Goal: Obtain resource: Download file/media

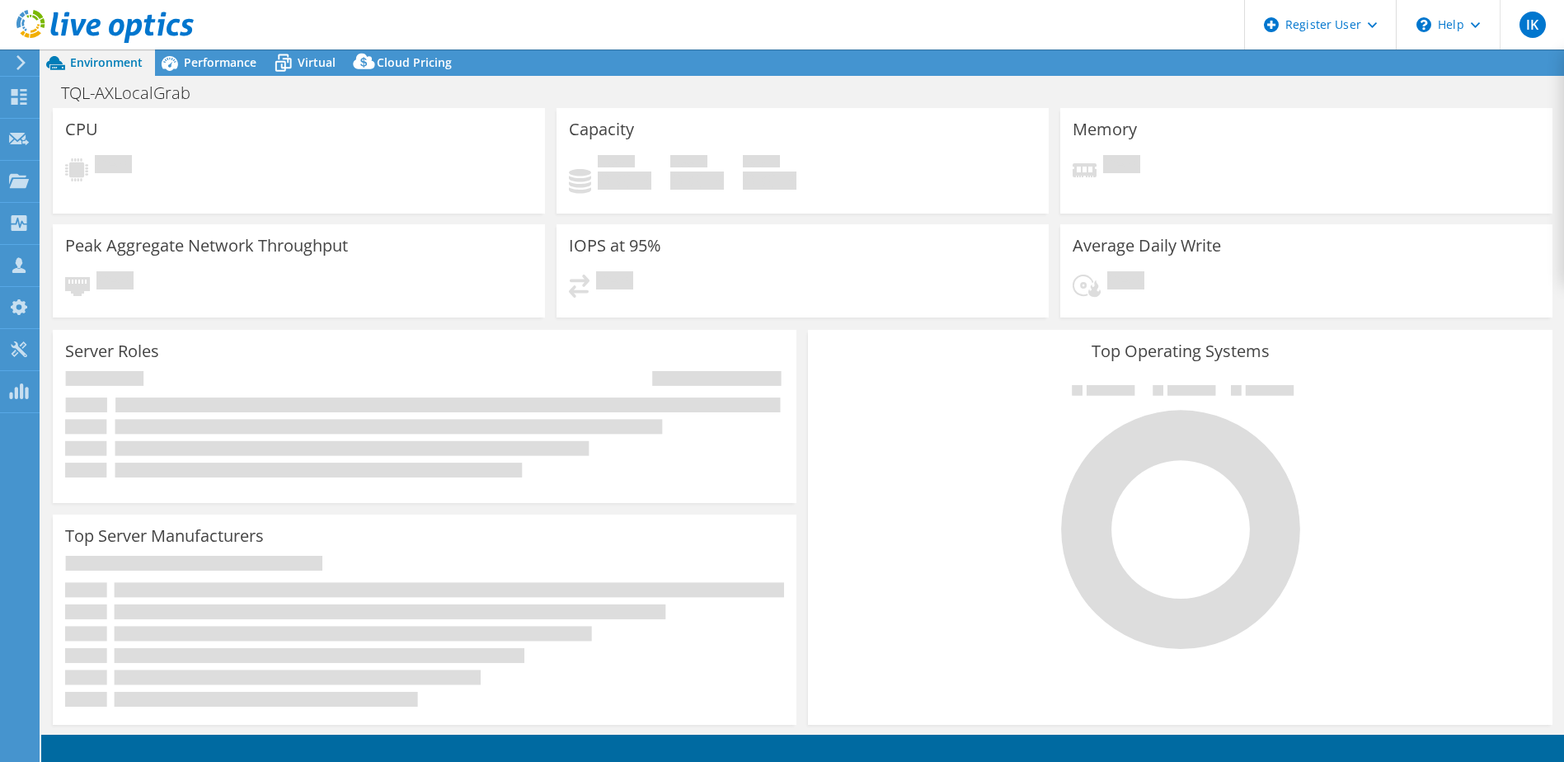
select select "USD"
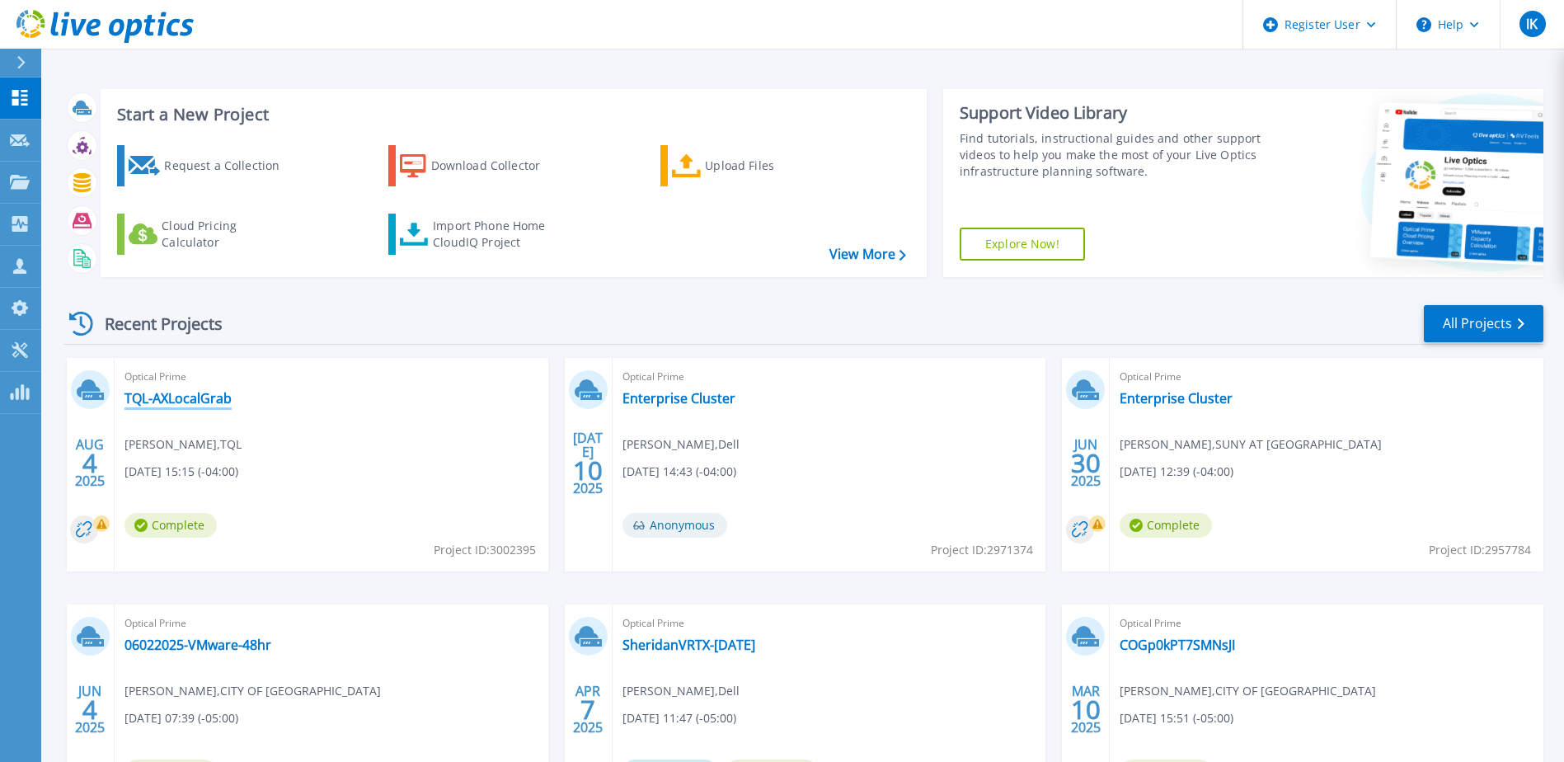
click at [187, 396] on link "TQL-AXLocalGrab" at bounding box center [177, 398] width 107 height 16
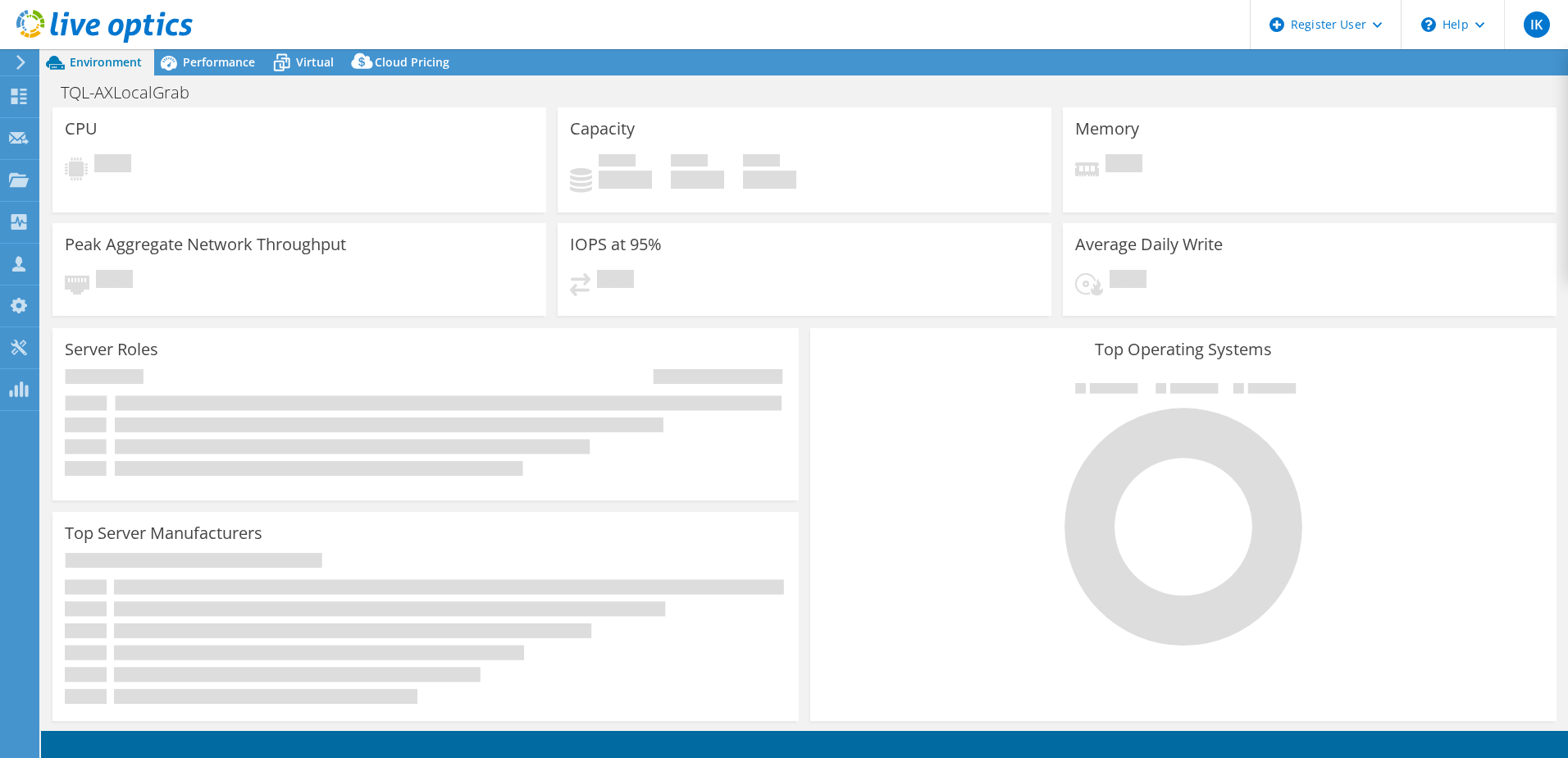
select select "USD"
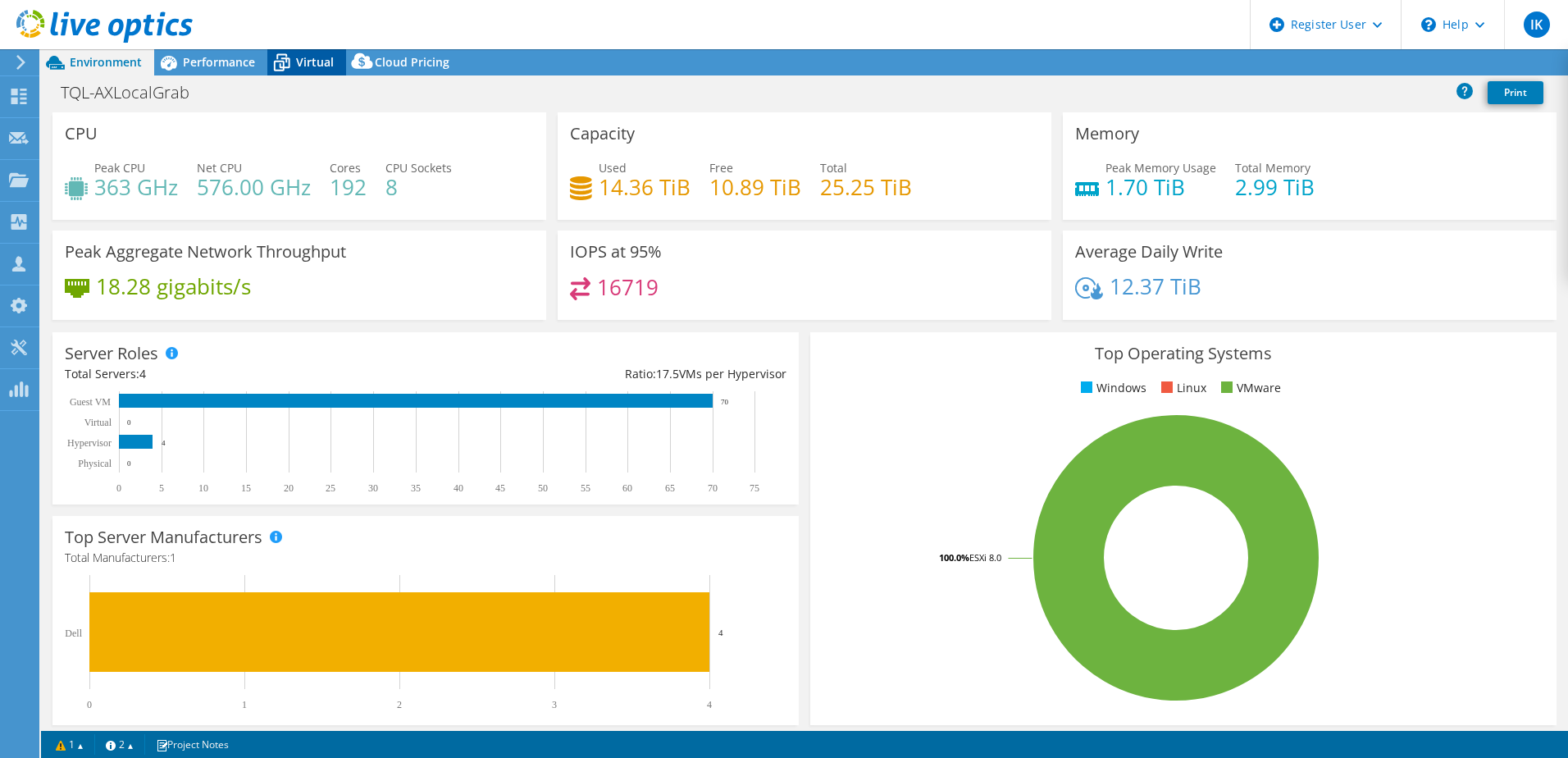
click at [292, 53] on icon at bounding box center [282, 63] width 29 height 29
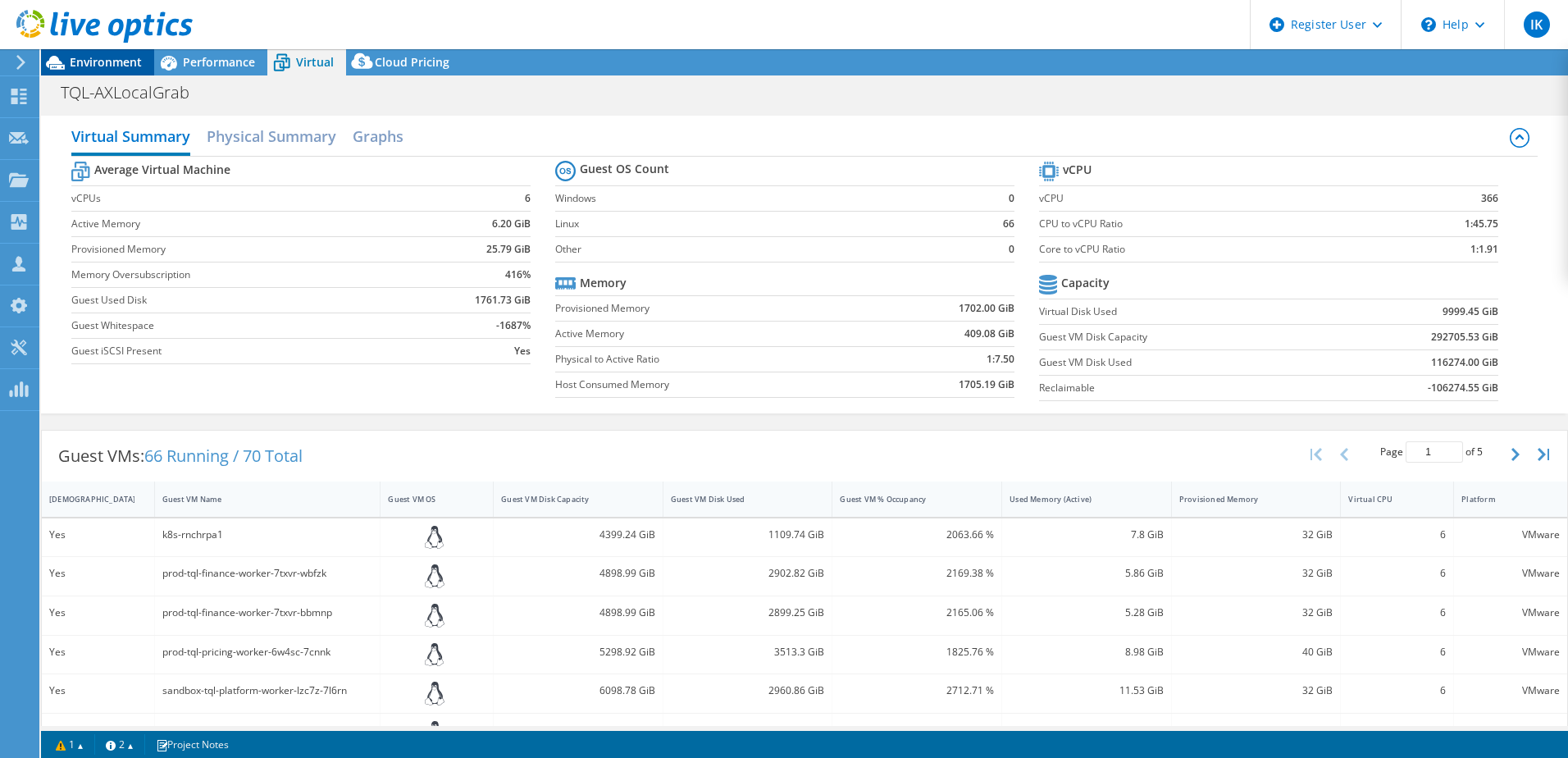
click at [102, 60] on span "Environment" at bounding box center [105, 62] width 73 height 16
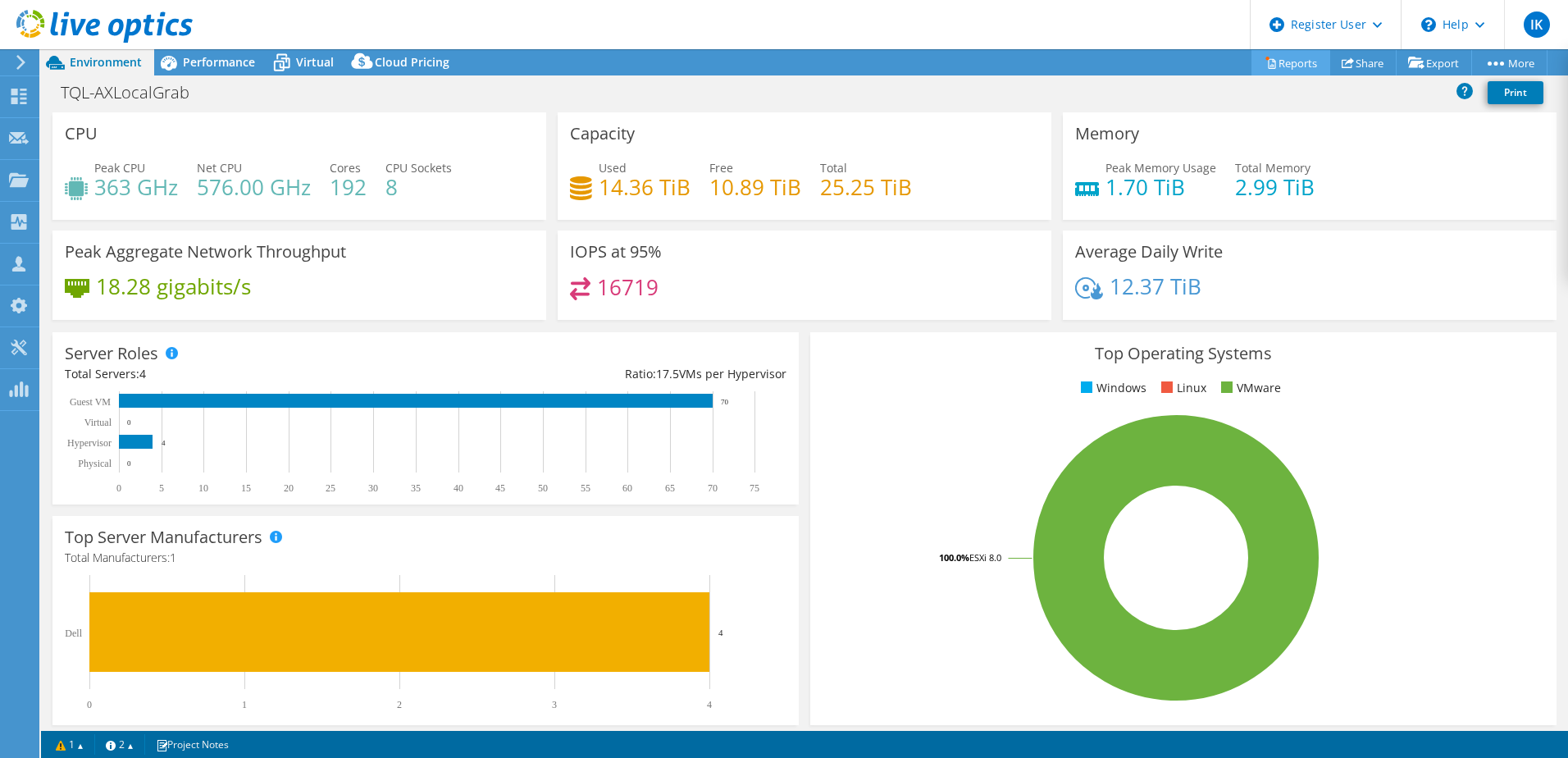
click at [1281, 60] on link "Reports" at bounding box center [1290, 63] width 79 height 26
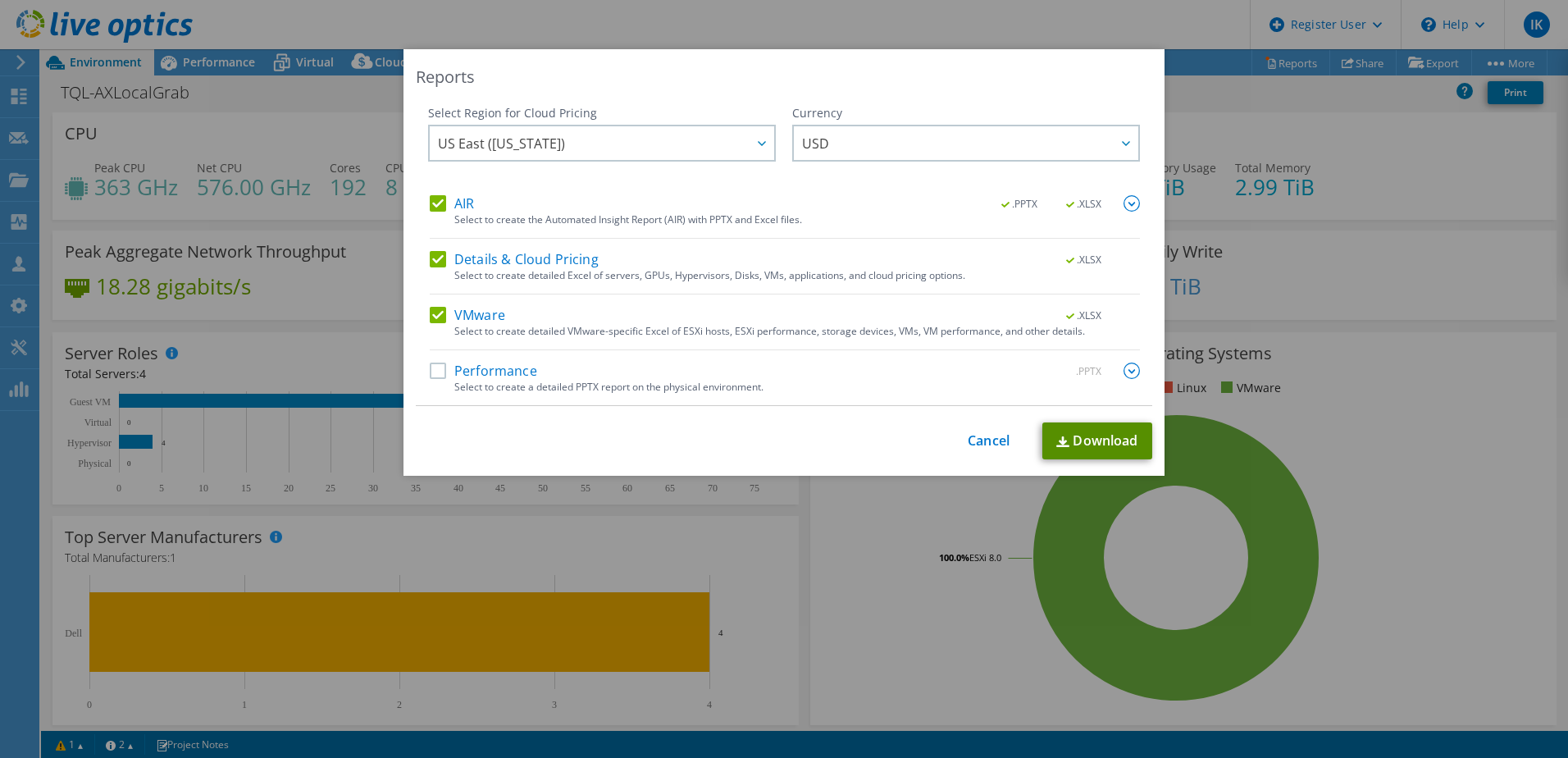
click at [1104, 436] on link "Download" at bounding box center [1097, 441] width 109 height 37
click at [1441, 337] on div "Reports Select Region for Cloud Pricing Asia Pacific (Hong Kong) Asia Pacific (…" at bounding box center [784, 378] width 1568 height 660
